Goal: Information Seeking & Learning: Learn about a topic

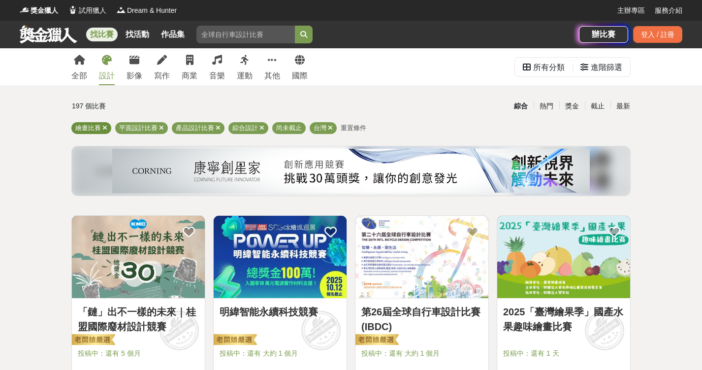
click at [107, 128] on icon at bounding box center [104, 128] width 5 height 6
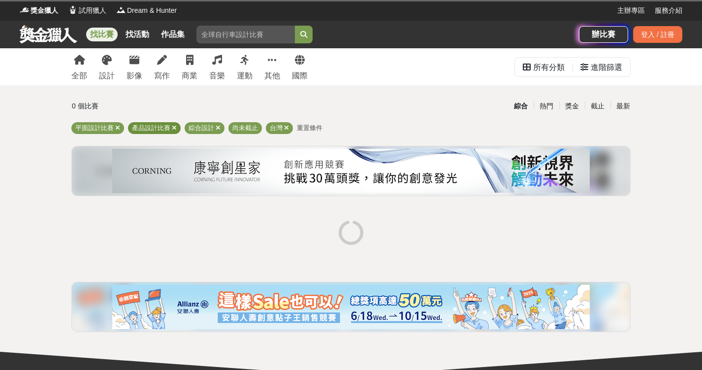
click at [176, 130] on icon at bounding box center [174, 128] width 5 height 6
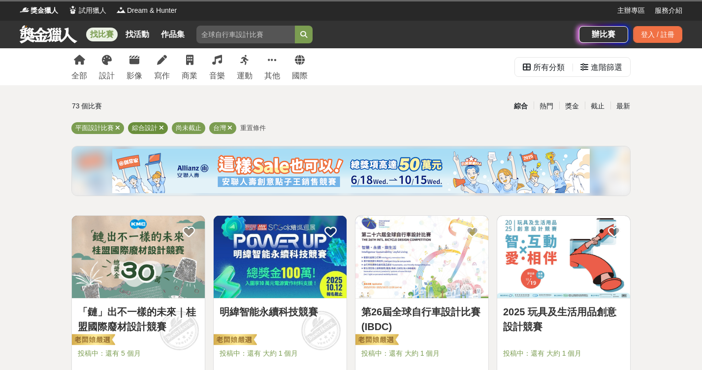
click at [163, 129] on icon at bounding box center [161, 128] width 5 height 6
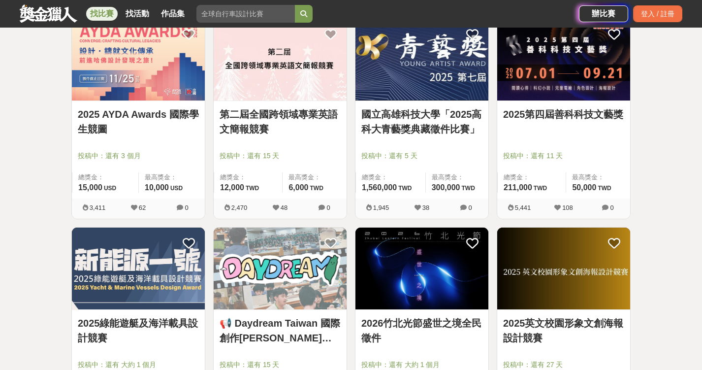
scroll to position [163, 0]
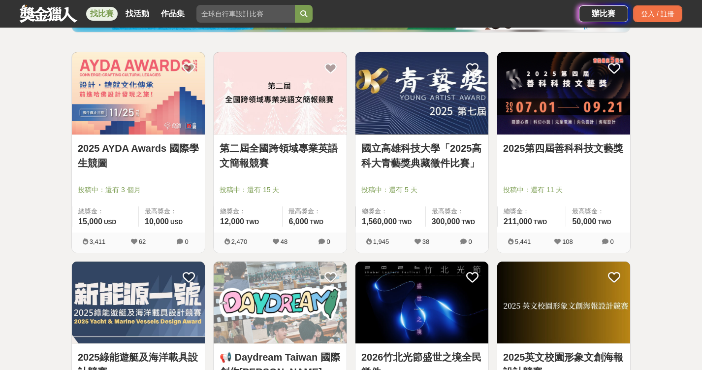
click at [421, 149] on link "國立高雄科技大學「2025高科大青藝獎典藏徵件比賽」" at bounding box center [421, 156] width 121 height 30
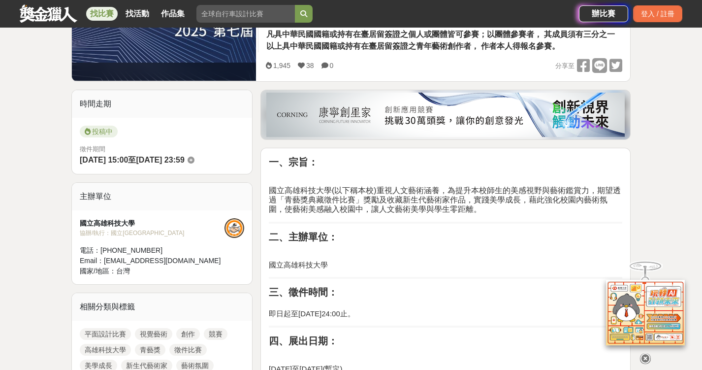
scroll to position [390, 0]
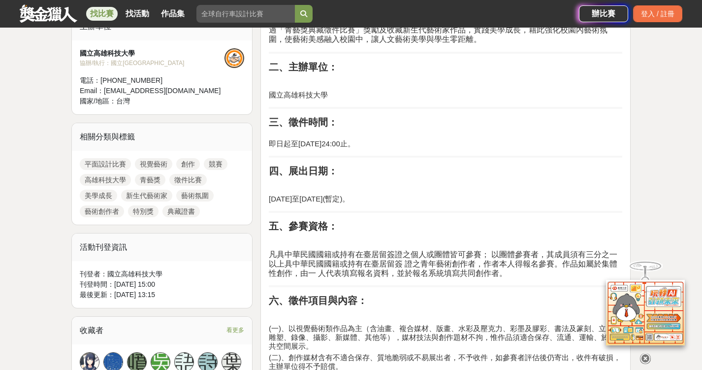
scroll to position [163, 0]
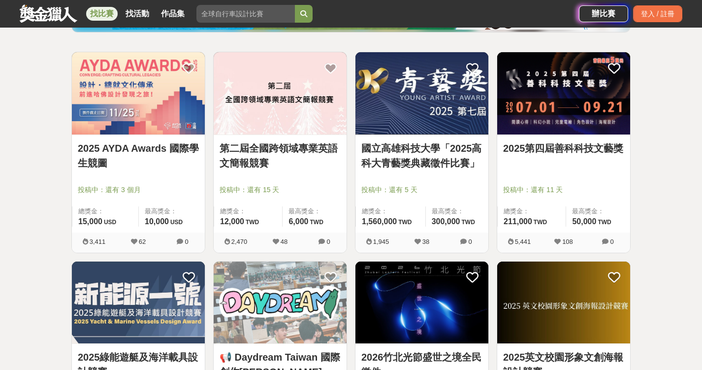
click at [578, 151] on link "2025第四屆善科科技文藝獎" at bounding box center [563, 148] width 121 height 15
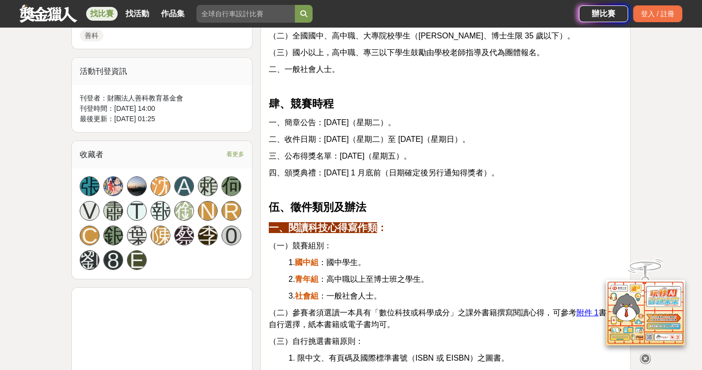
scroll to position [650, 0]
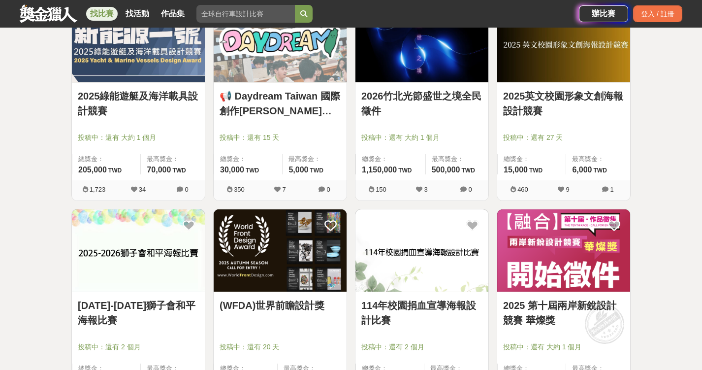
scroll to position [451, 0]
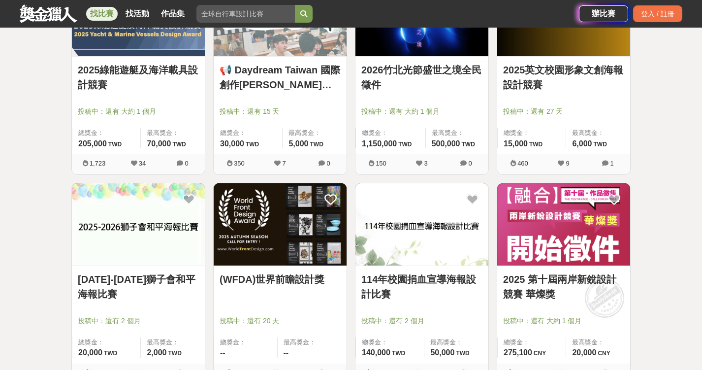
click at [403, 283] on link "114年校園捐血宣導海報設計比賽" at bounding box center [421, 287] width 121 height 30
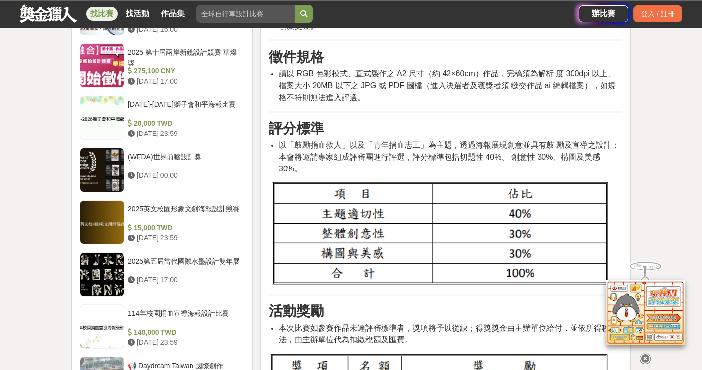
scroll to position [1152, 0]
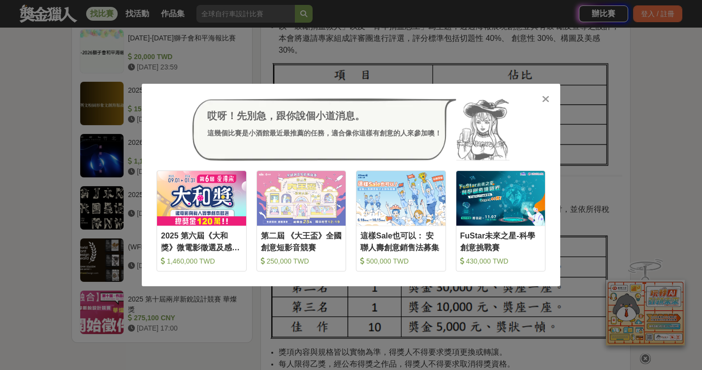
click at [548, 100] on icon at bounding box center [545, 99] width 7 height 10
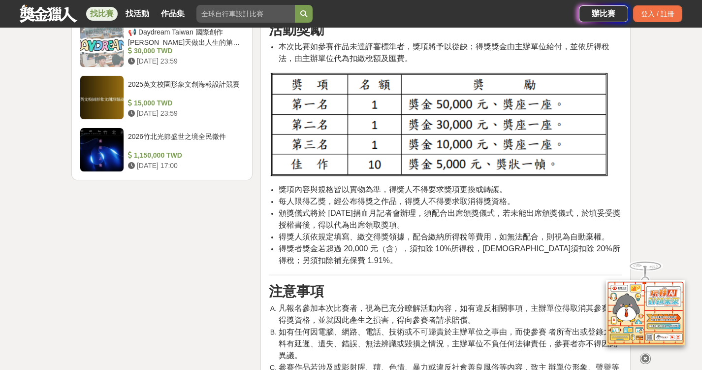
scroll to position [1303, 0]
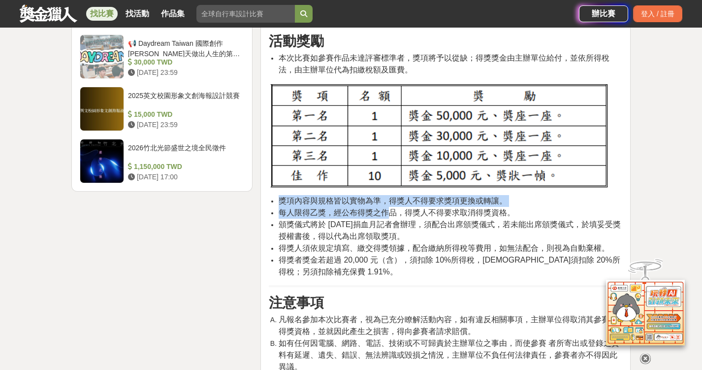
drag, startPoint x: 389, startPoint y: 191, endPoint x: 387, endPoint y: 283, distance: 91.6
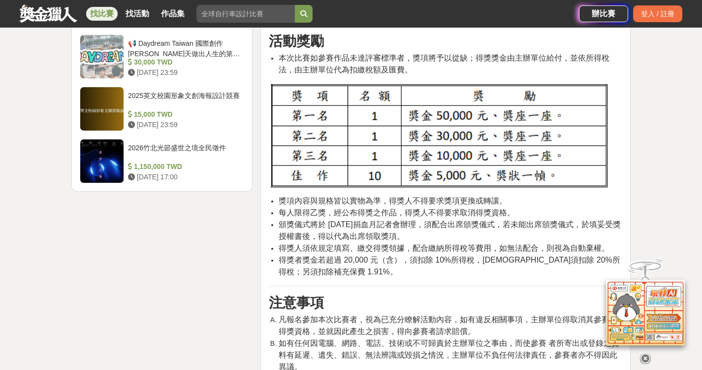
click at [685, 148] on div "大家都在看 2025國泰卓越獎助計畫 [DATE] 17:00 2025 康寧創星家 - 創新應用競賽 [DATE] 16:00 翻玩臺味好乳力-全國短影音創…" at bounding box center [351, 30] width 702 height 2570
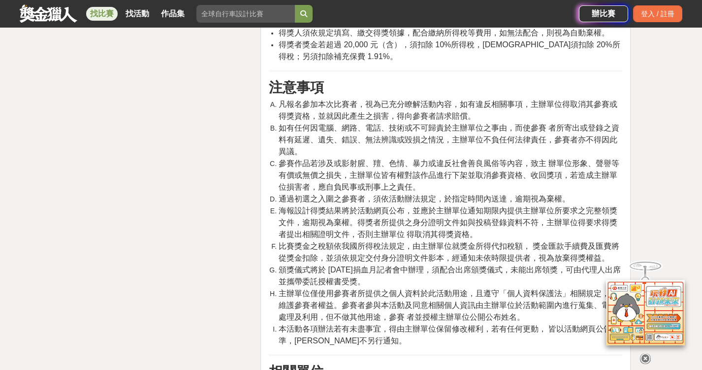
scroll to position [1683, 0]
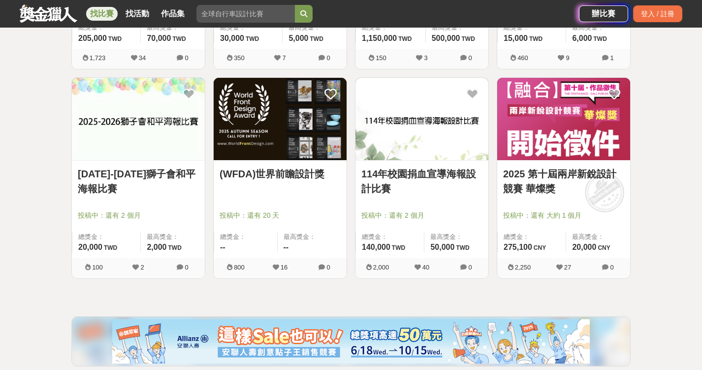
scroll to position [726, 0]
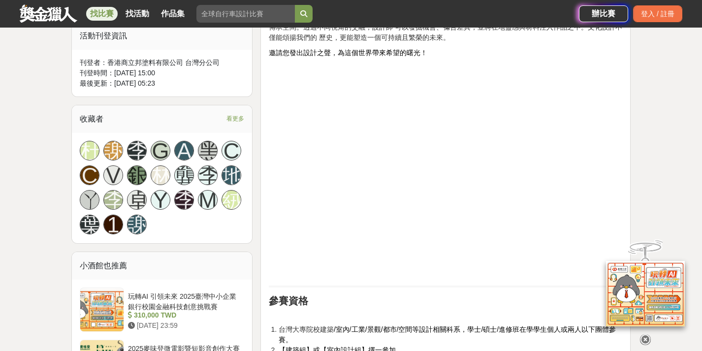
scroll to position [797, 0]
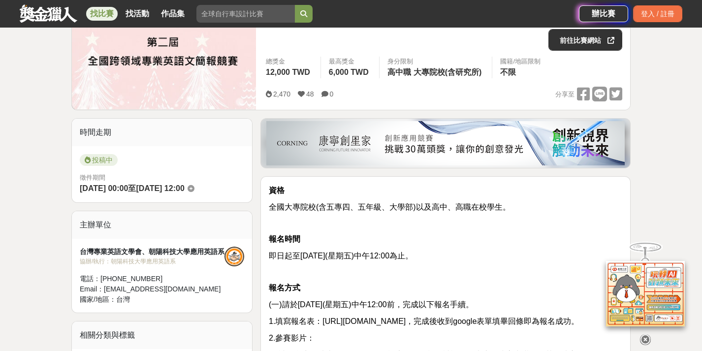
scroll to position [17, 0]
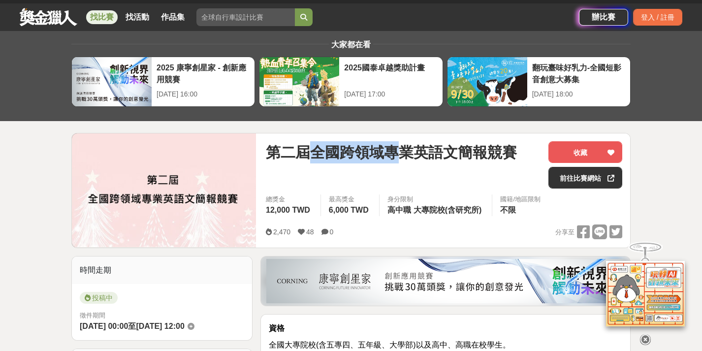
drag, startPoint x: 310, startPoint y: 155, endPoint x: 393, endPoint y: 155, distance: 83.7
click at [393, 155] on span "第二屆全國跨領域專業英語文簡報競賽" at bounding box center [391, 152] width 251 height 22
click at [421, 157] on span "第二屆全國跨領域專業英語文簡報競賽" at bounding box center [391, 152] width 251 height 22
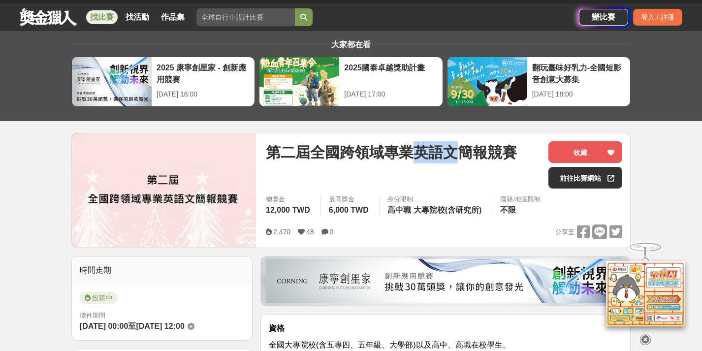
drag, startPoint x: 421, startPoint y: 156, endPoint x: 459, endPoint y: 153, distance: 39.0
click at [459, 153] on span "第二屆全國跨領域專業英語文簡報競賽" at bounding box center [391, 152] width 251 height 22
click at [460, 153] on span "第二屆全國跨領域專業英語文簡報競賽" at bounding box center [391, 152] width 251 height 22
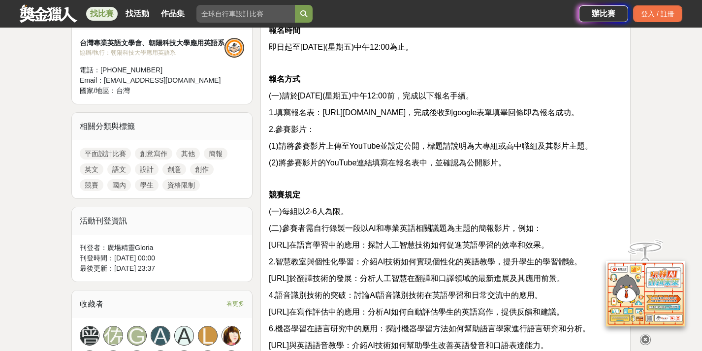
scroll to position [415, 0]
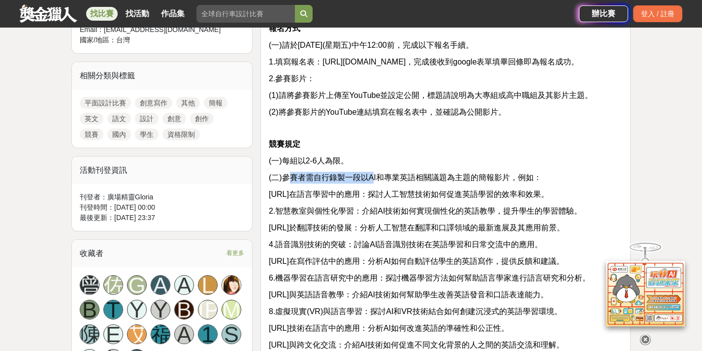
drag, startPoint x: 288, startPoint y: 184, endPoint x: 374, endPoint y: 188, distance: 85.8
click at [374, 184] on p "(二)參賽者需自行錄製一段以AI和專業英語相關議題為主題的簡報影片，例如：" at bounding box center [446, 178] width 354 height 12
click at [379, 182] on span "(二)參賽者需自行錄製一段以AI和專業英語相關議題為主題的簡報影片，例如：" at bounding box center [405, 177] width 273 height 8
drag, startPoint x: 419, startPoint y: 188, endPoint x: 461, endPoint y: 189, distance: 42.4
click at [461, 182] on span "(二)參賽者需自行錄製一段以AI和專業英語相關議題為主題的簡報影片，例如：" at bounding box center [405, 177] width 273 height 8
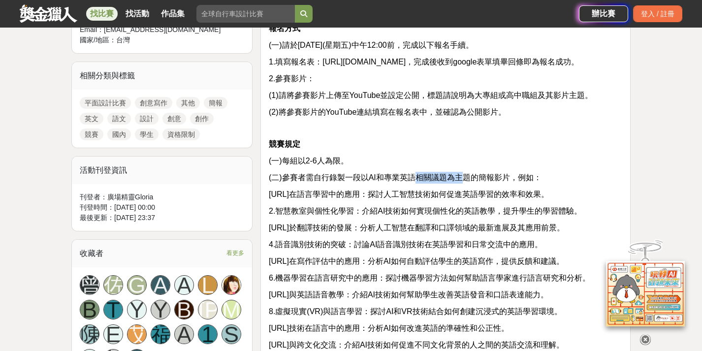
click at [462, 182] on span "(二)參賽者需自行錄製一段以AI和專業英語相關議題為主題的簡報影片，例如：" at bounding box center [405, 177] width 273 height 8
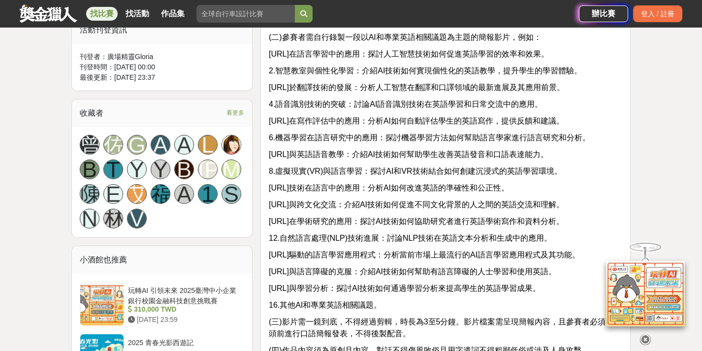
scroll to position [518, 0]
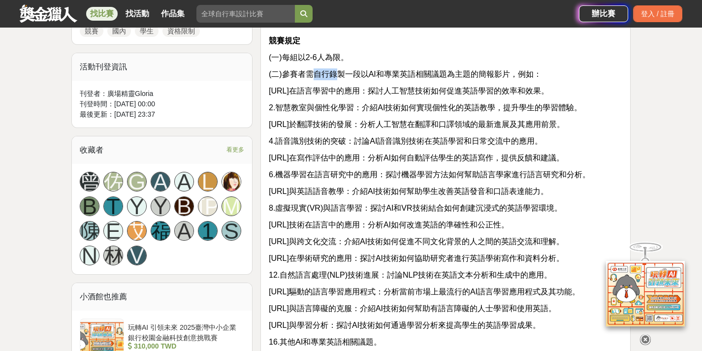
drag, startPoint x: 320, startPoint y: 87, endPoint x: 341, endPoint y: 85, distance: 21.3
click at [341, 78] on span "(二)參賽者需自行錄製一段以AI和專業英語相關議題為主題的簡報影片，例如：" at bounding box center [405, 74] width 273 height 8
click at [344, 78] on span "(二)參賽者需自行錄製一段以AI和專業英語相關議題為主題的簡報影片，例如：" at bounding box center [405, 74] width 273 height 8
drag, startPoint x: 389, startPoint y: 85, endPoint x: 445, endPoint y: 85, distance: 56.6
click at [445, 78] on span "(二)參賽者需自行錄製一段以AI和專業英語相關議題為主題的簡報影片，例如：" at bounding box center [405, 74] width 273 height 8
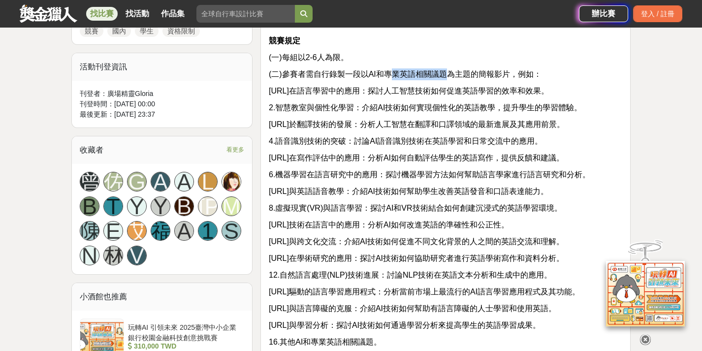
click at [445, 78] on span "(二)參賽者需自行錄製一段以AI和專業英語相關議題為主題的簡報影片，例如：" at bounding box center [405, 74] width 273 height 8
drag, startPoint x: 278, startPoint y: 100, endPoint x: 339, endPoint y: 107, distance: 60.9
click at [338, 95] on span "1.AI在語言學習中的應用：探討人工智慧技術如何促進英語學習的效率和效果。" at bounding box center [409, 91] width 280 height 8
click at [340, 95] on span "1.AI在語言學習中的應用：探討人工智慧技術如何促進英語學習的效率和效果。" at bounding box center [409, 91] width 280 height 8
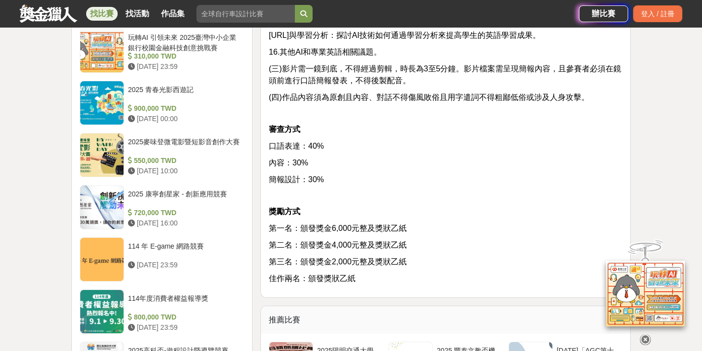
scroll to position [977, 0]
